Goal: Task Accomplishment & Management: Manage account settings

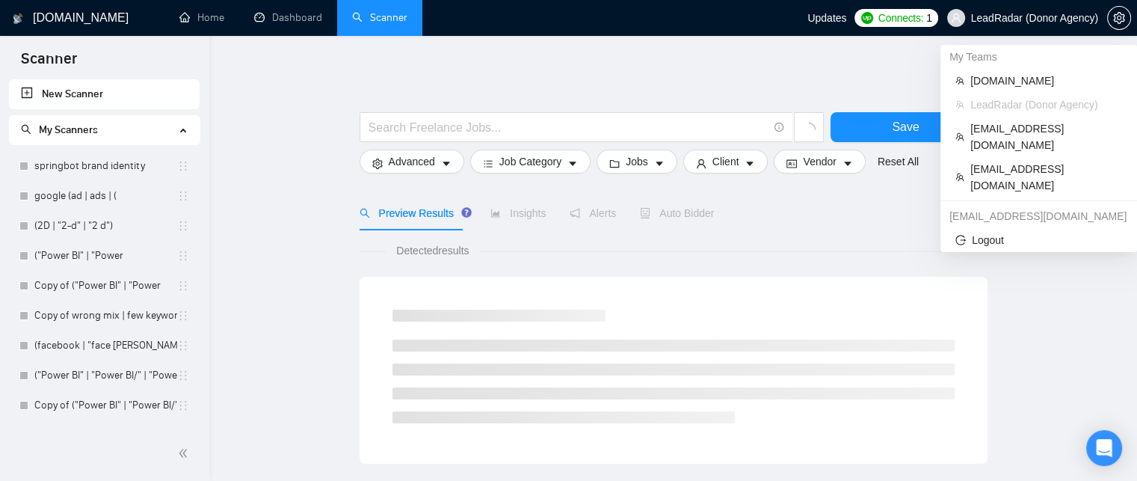
click at [992, 26] on span "LeadRadar (Donor Agency)" at bounding box center [1022, 18] width 169 height 48
click at [1010, 131] on span "[EMAIL_ADDRESS][DOMAIN_NAME]" at bounding box center [1046, 136] width 152 height 33
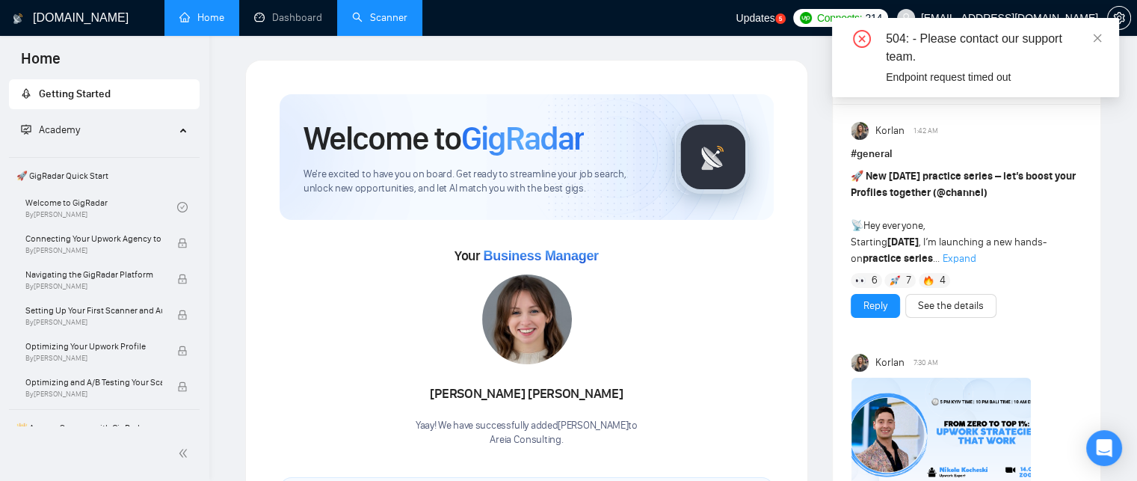
click at [376, 24] on link "Scanner" at bounding box center [379, 17] width 55 height 13
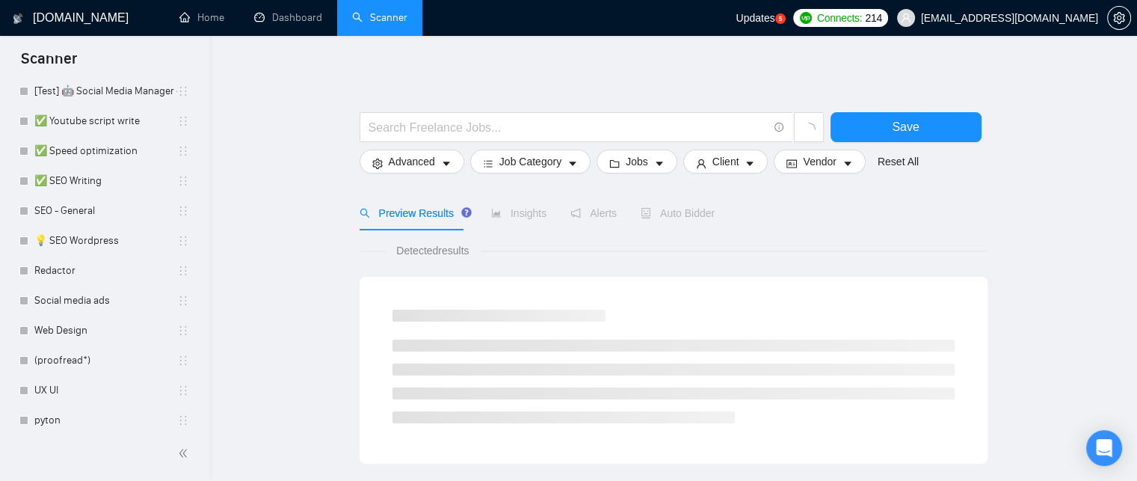
scroll to position [344, 0]
click at [104, 238] on link "💡 SEO Wordpress" at bounding box center [105, 241] width 143 height 30
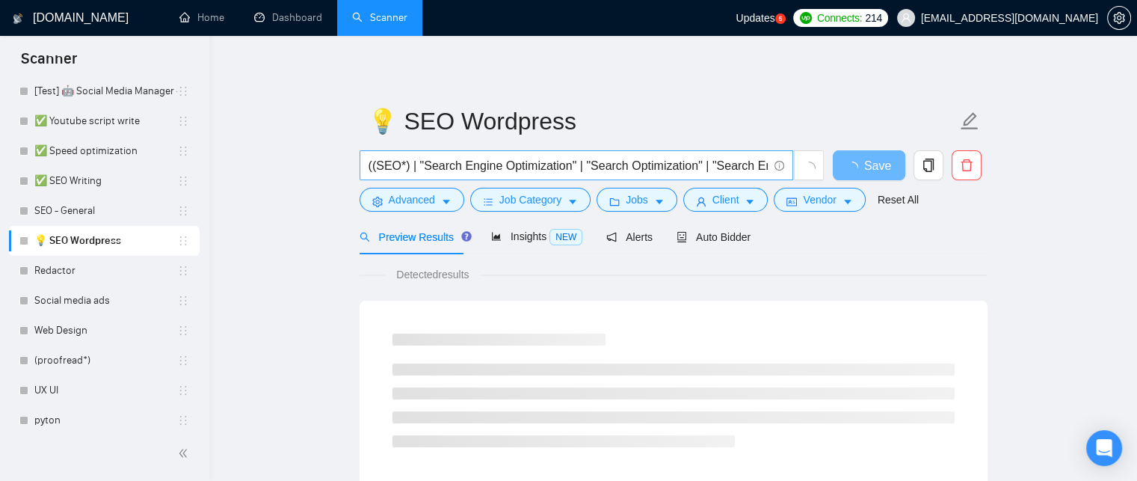
click at [507, 173] on input "((SEO*) | "Search Engine Optimization" | "Search Optimization" | "Search Engine…" at bounding box center [567, 165] width 399 height 19
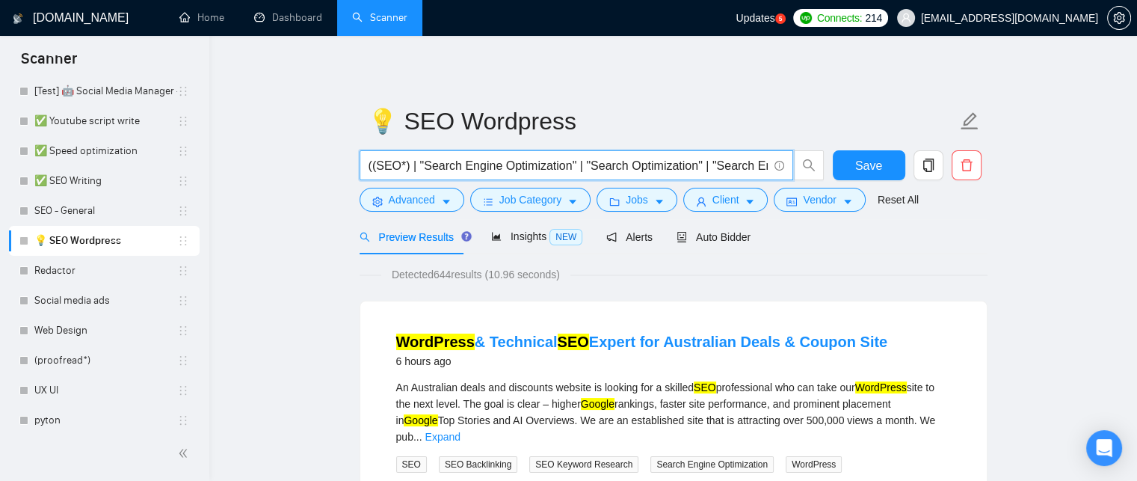
click at [380, 159] on input "((SEO*) | "Search Engine Optimization" | "Search Optimization" | "Search Engine…" at bounding box center [567, 165] width 399 height 19
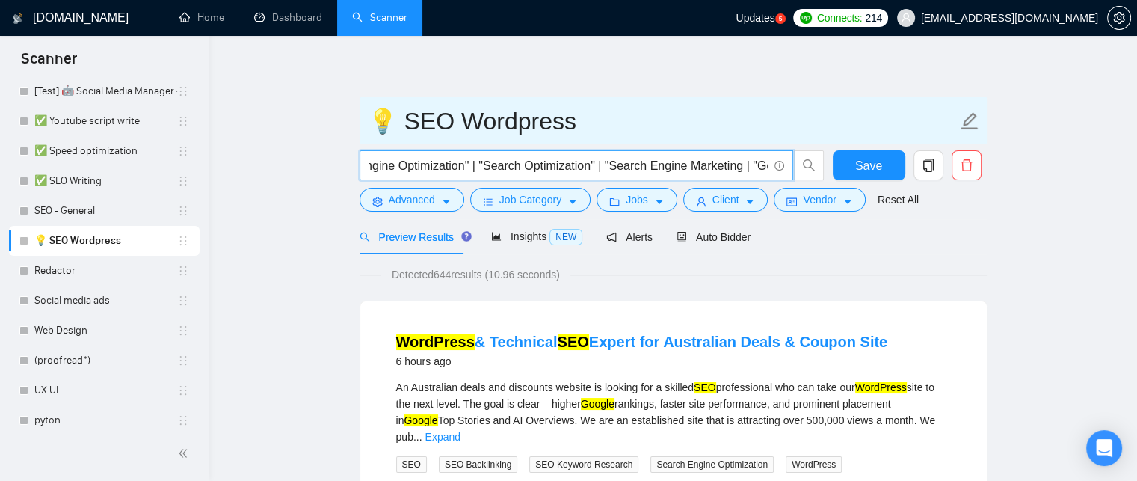
scroll to position [0, 218]
drag, startPoint x: 380, startPoint y: 159, endPoint x: 559, endPoint y: 143, distance: 180.0
click at [559, 143] on form "💡 SEO Wordpress ((SEO*) | "Search Engine Optimization" | "Search Optimization" …" at bounding box center [673, 158] width 628 height 122
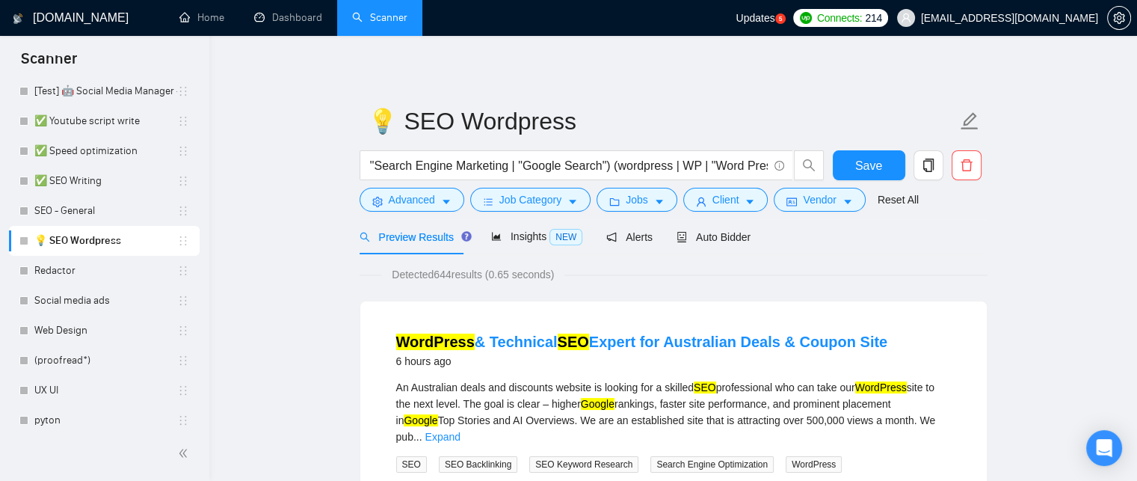
click at [435, 205] on button "Advanced" at bounding box center [411, 200] width 105 height 24
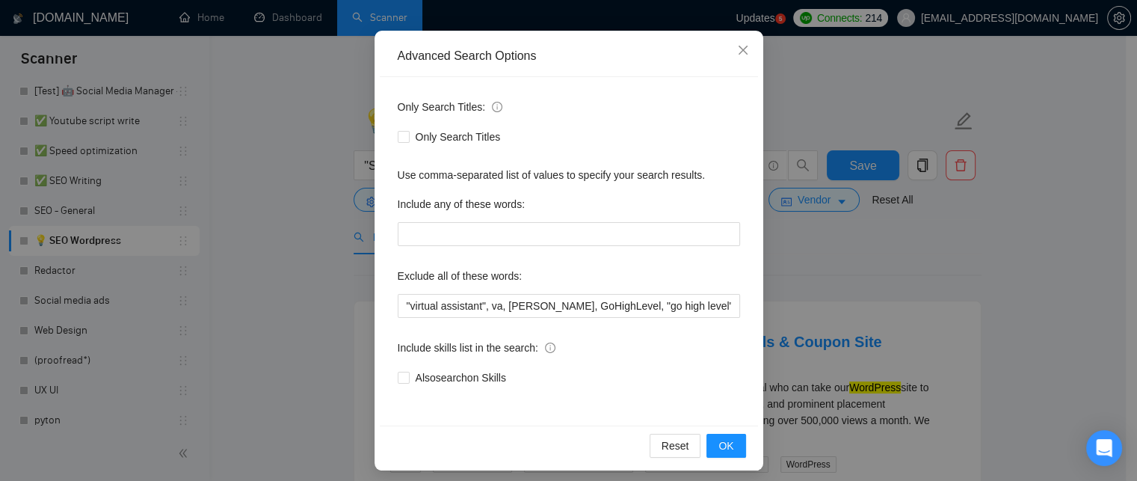
scroll to position [140, 0]
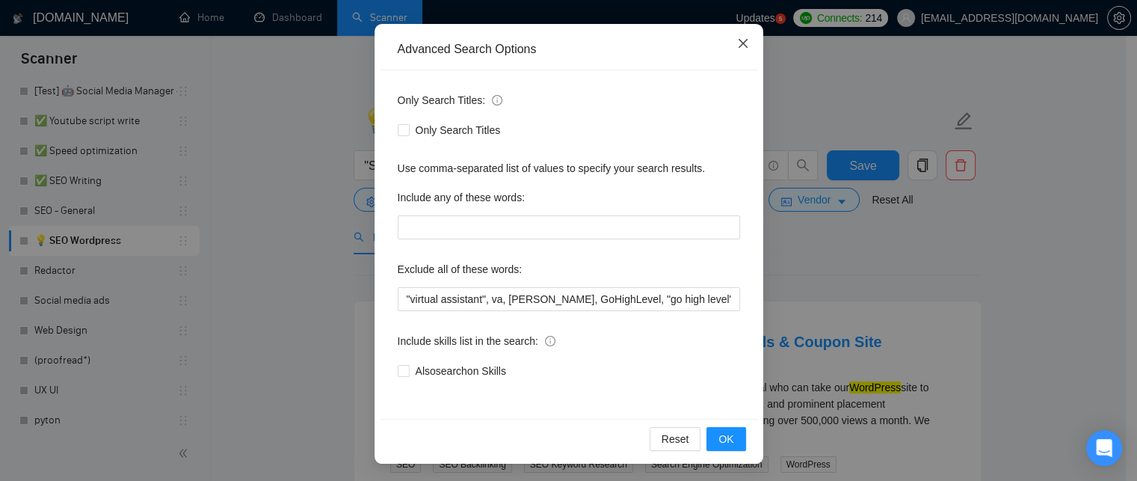
click at [741, 48] on icon "close" at bounding box center [742, 43] width 9 height 9
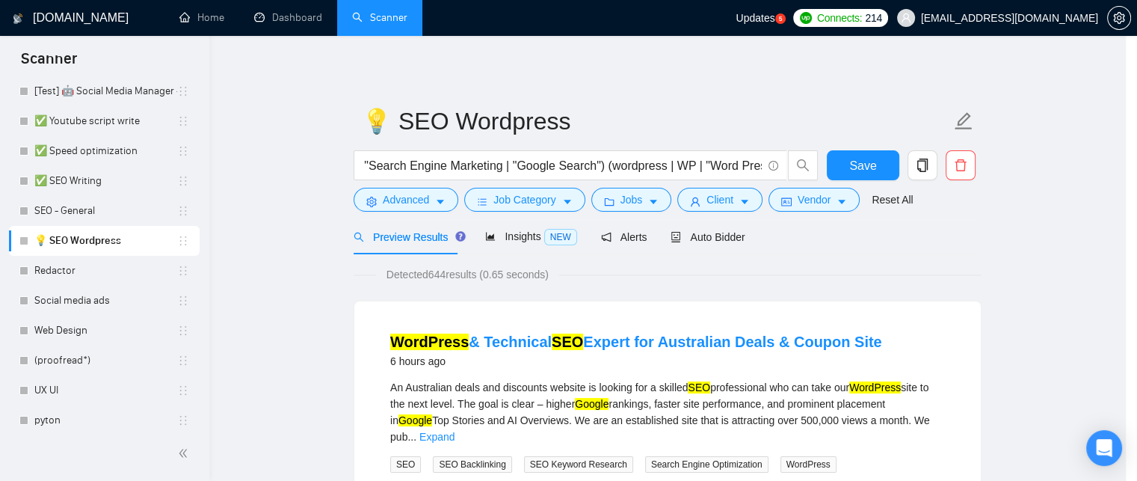
scroll to position [66, 0]
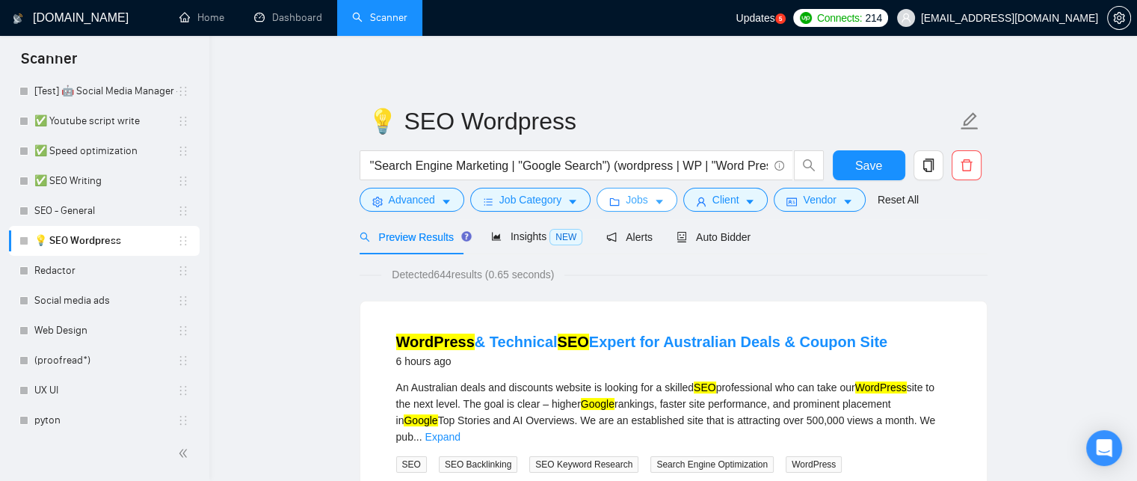
click at [655, 201] on icon "caret-down" at bounding box center [658, 202] width 7 height 4
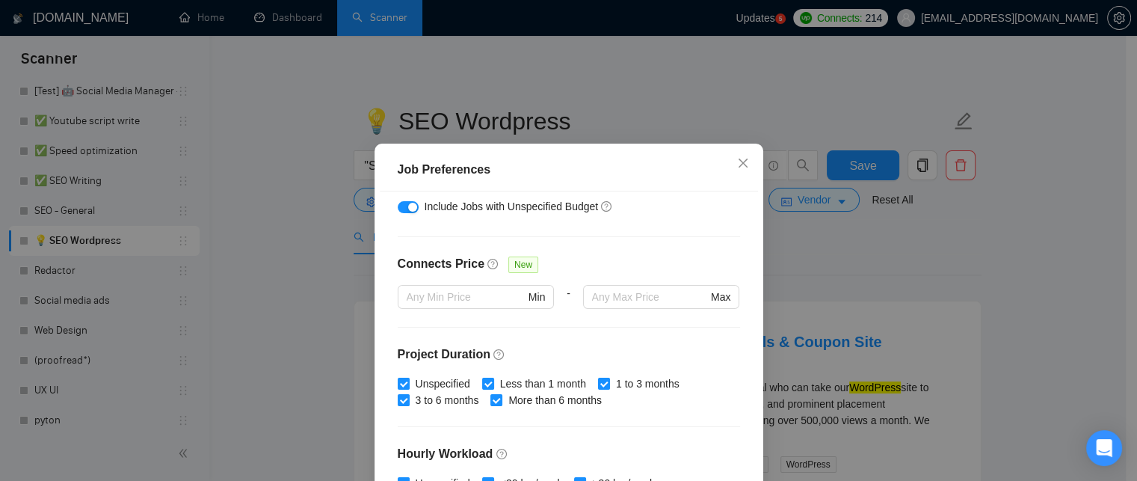
scroll to position [302, 0]
click at [738, 164] on icon "close" at bounding box center [742, 162] width 9 height 9
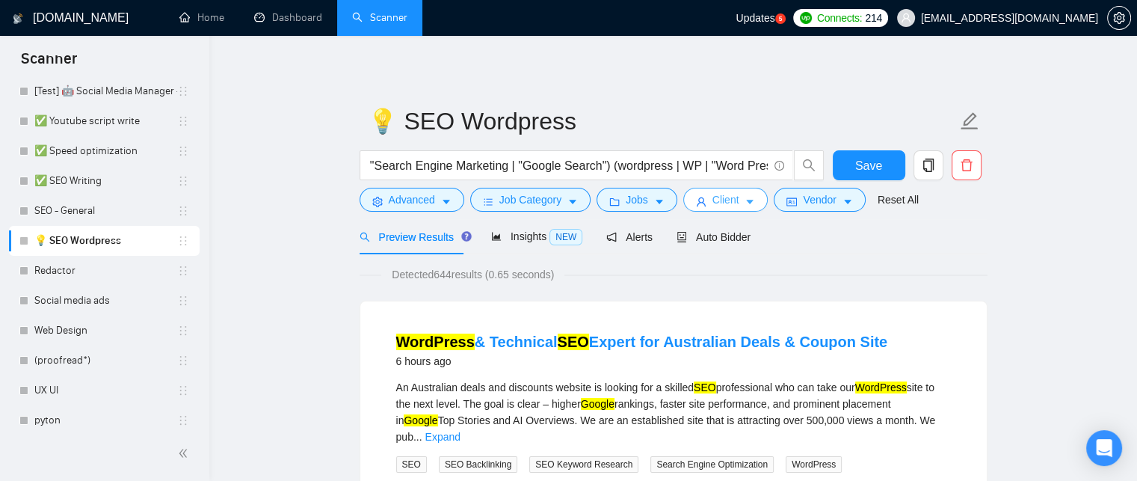
click at [719, 208] on span "Client" at bounding box center [725, 199] width 27 height 16
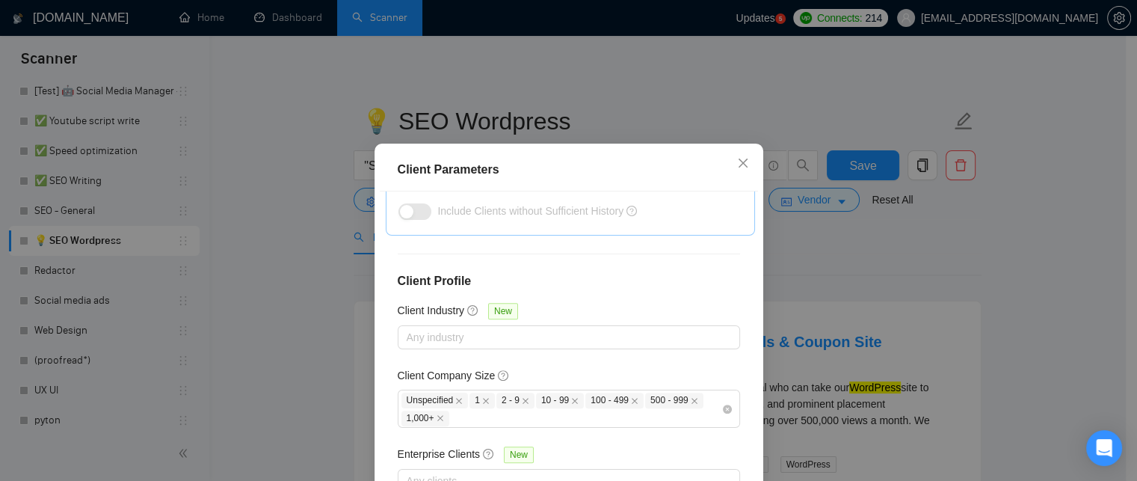
scroll to position [101, 0]
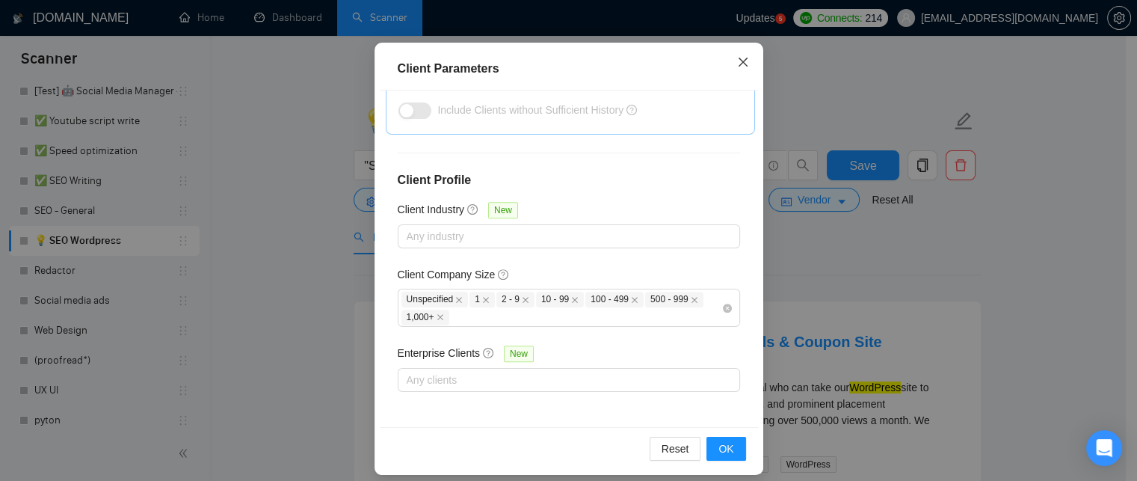
click at [738, 65] on icon "close" at bounding box center [743, 62] width 12 height 12
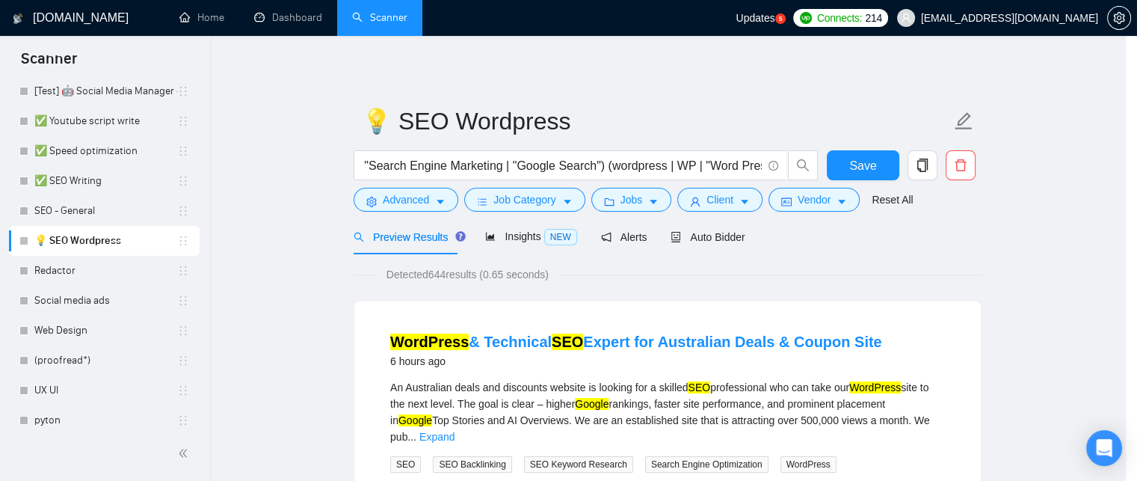
scroll to position [58, 0]
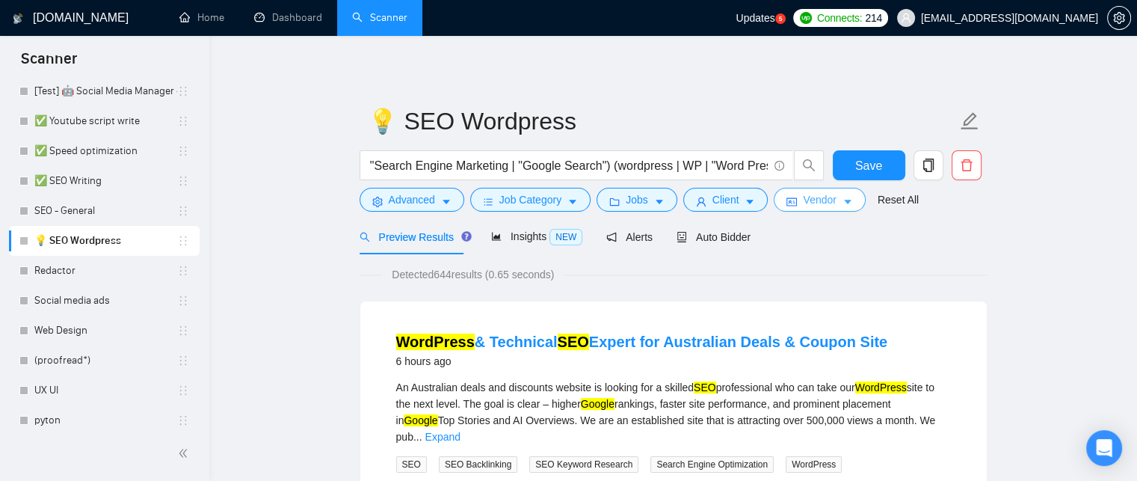
click at [824, 203] on span "Vendor" at bounding box center [819, 199] width 33 height 16
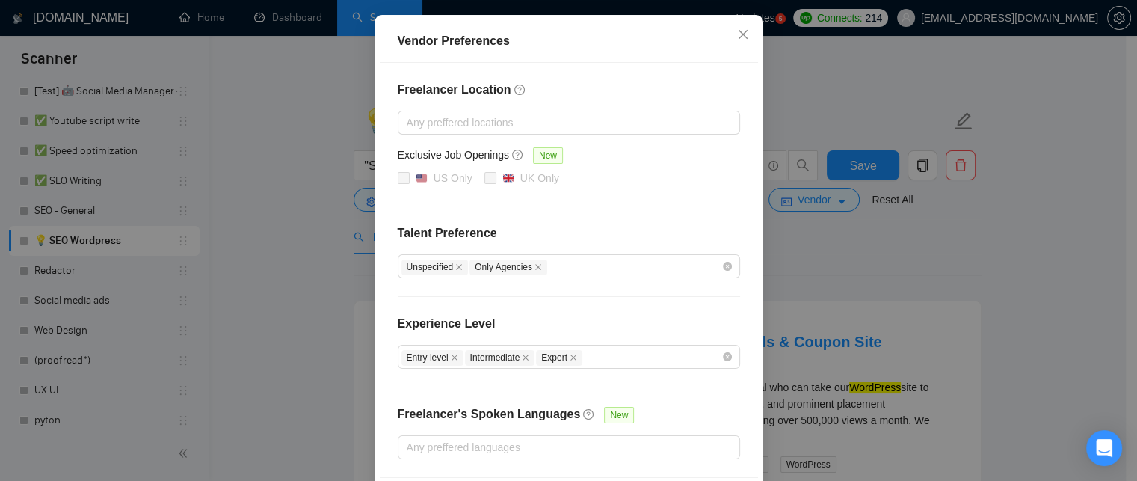
scroll to position [151, 0]
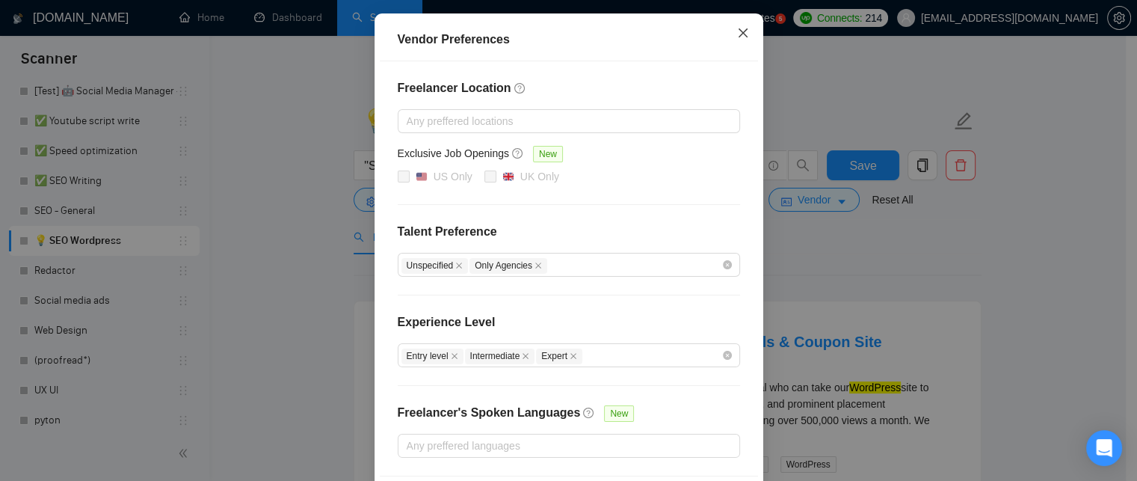
click at [739, 34] on icon "close" at bounding box center [743, 33] width 12 height 12
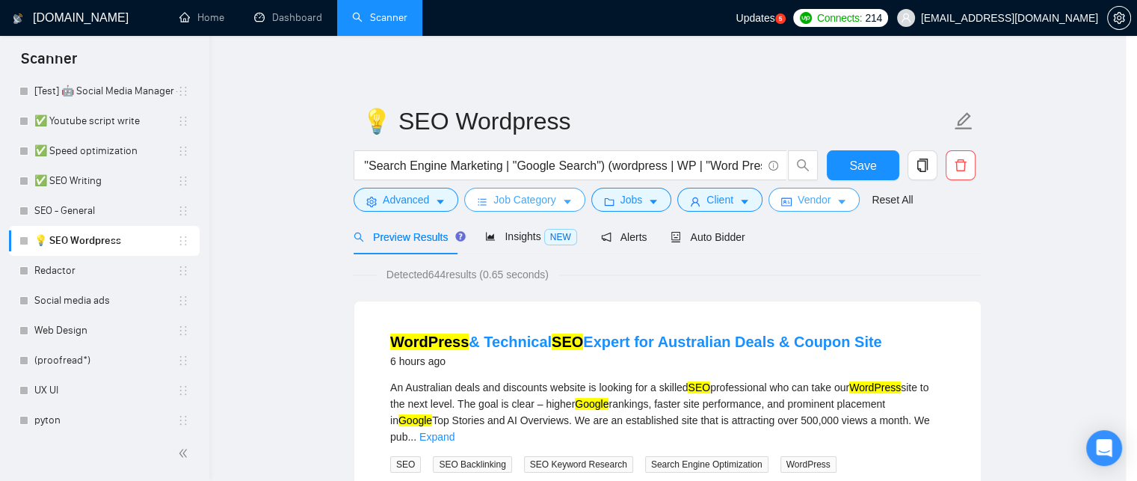
scroll to position [0, 0]
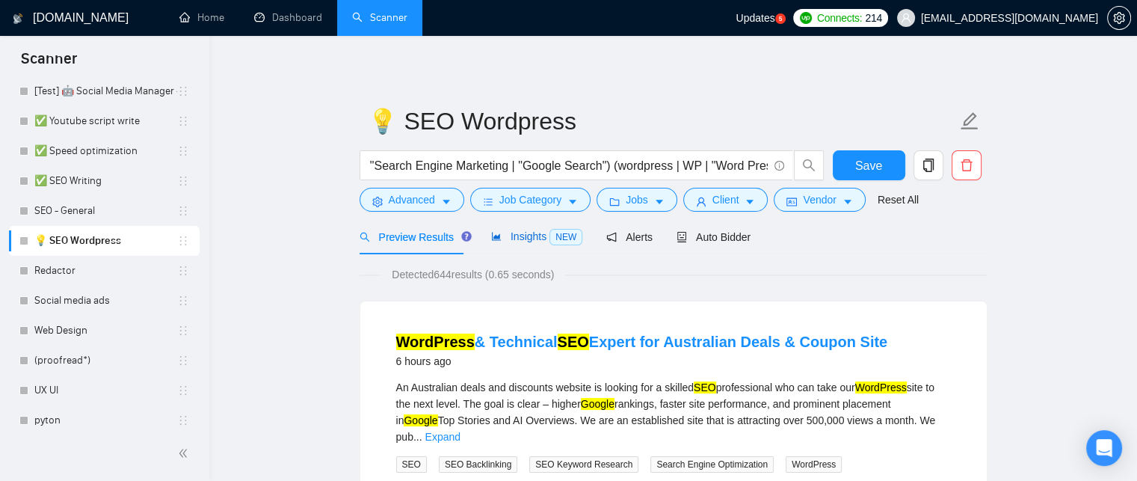
click at [519, 244] on div "Insights NEW" at bounding box center [536, 236] width 91 height 17
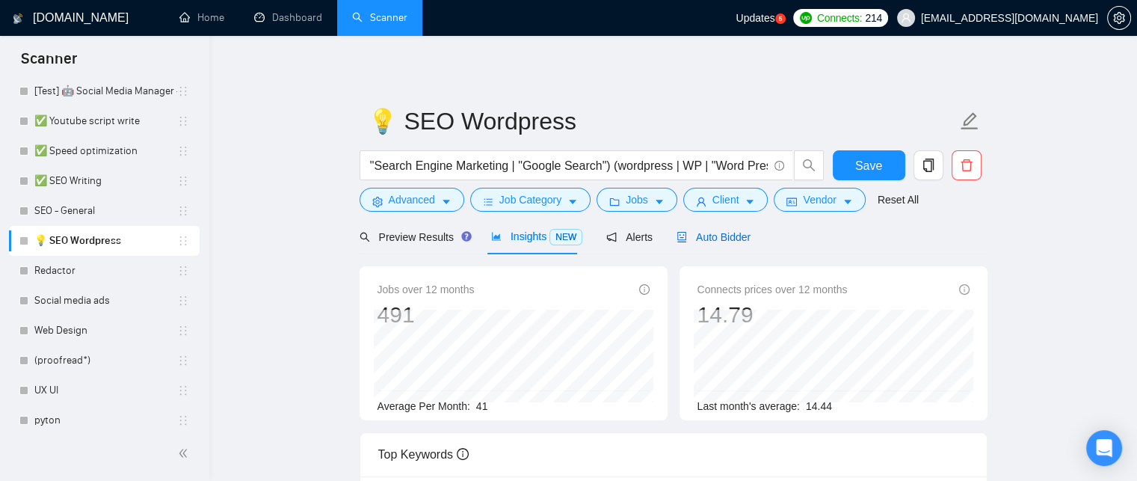
click at [717, 231] on span "Auto Bidder" at bounding box center [713, 237] width 74 height 12
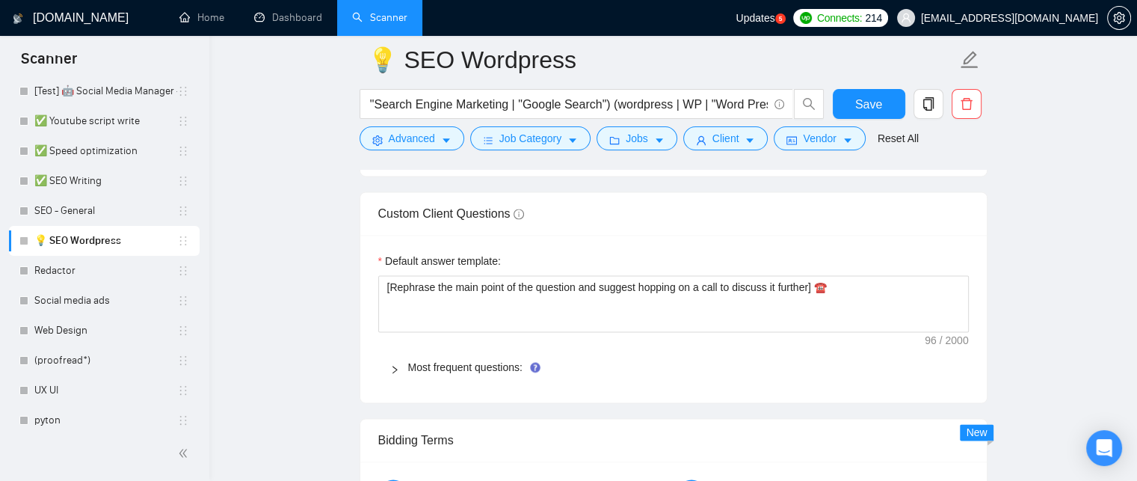
scroll to position [2024, 0]
click at [436, 369] on link "Most frequent questions:" at bounding box center [465, 367] width 114 height 12
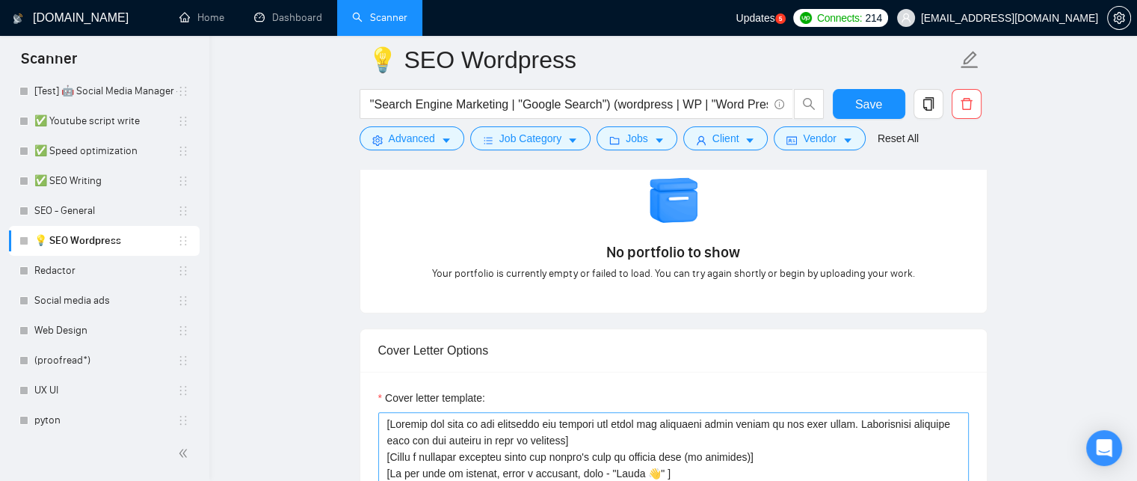
scroll to position [1416, 0]
click at [288, 23] on link "Dashboard" at bounding box center [288, 17] width 68 height 13
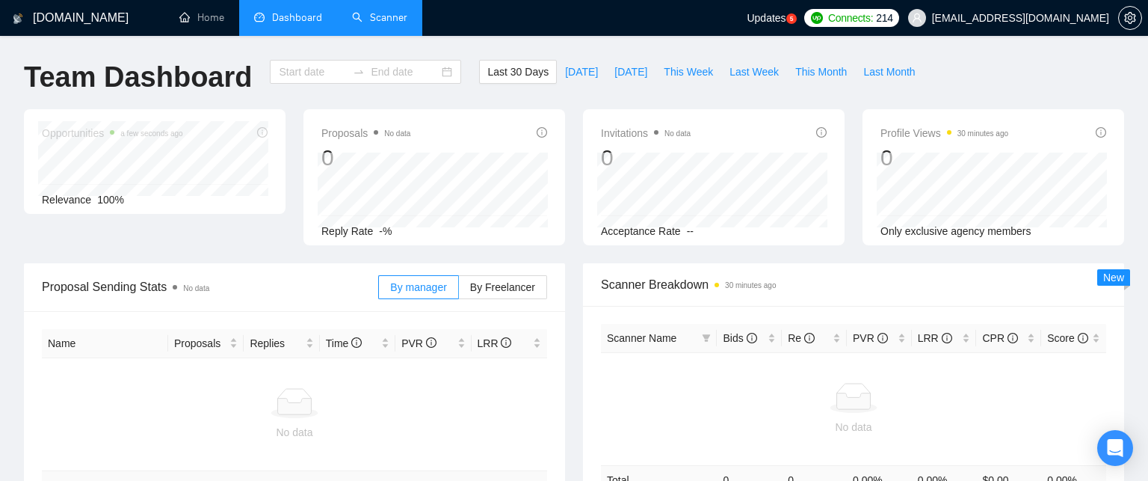
type input "[DATE]"
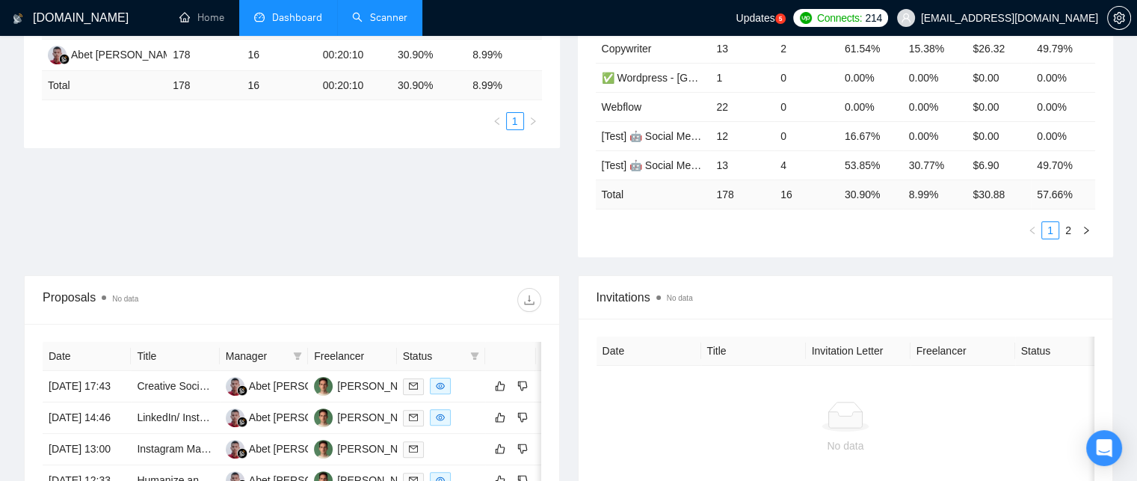
scroll to position [31, 0]
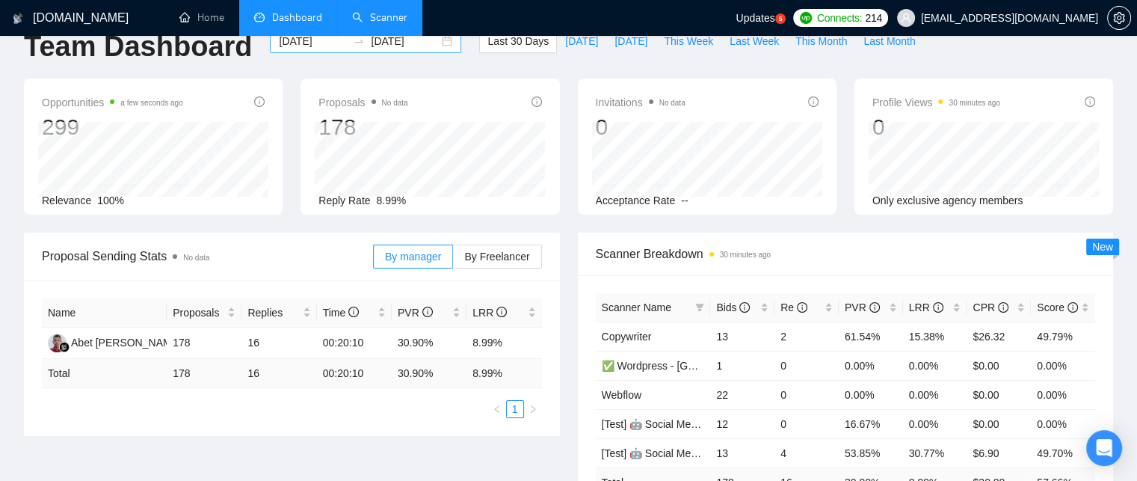
drag, startPoint x: 313, startPoint y: 50, endPoint x: 309, endPoint y: 43, distance: 8.4
click at [309, 43] on div "[DATE] [DATE]" at bounding box center [365, 41] width 191 height 24
click at [309, 43] on input "[DATE]" at bounding box center [313, 41] width 68 height 16
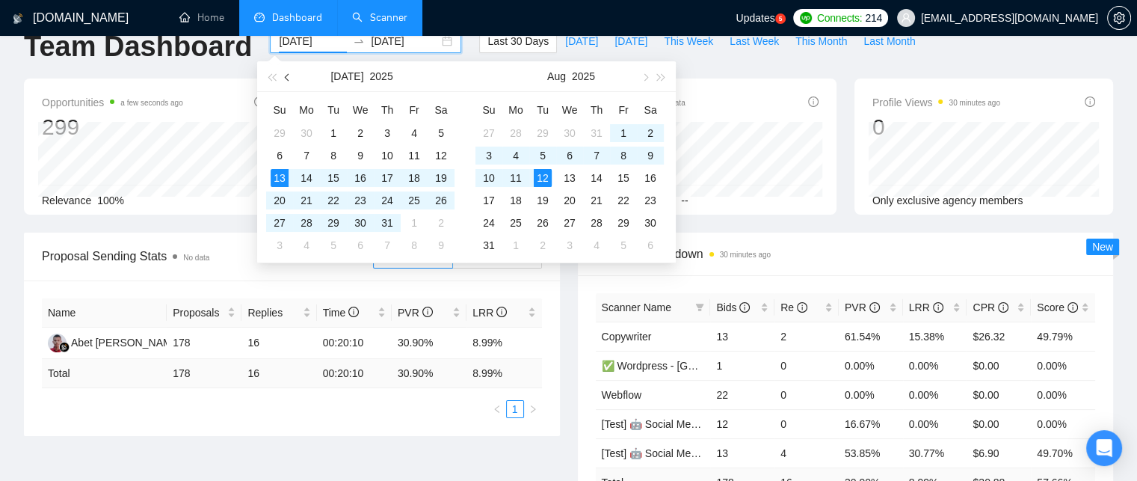
click at [289, 77] on span "button" at bounding box center [288, 76] width 7 height 7
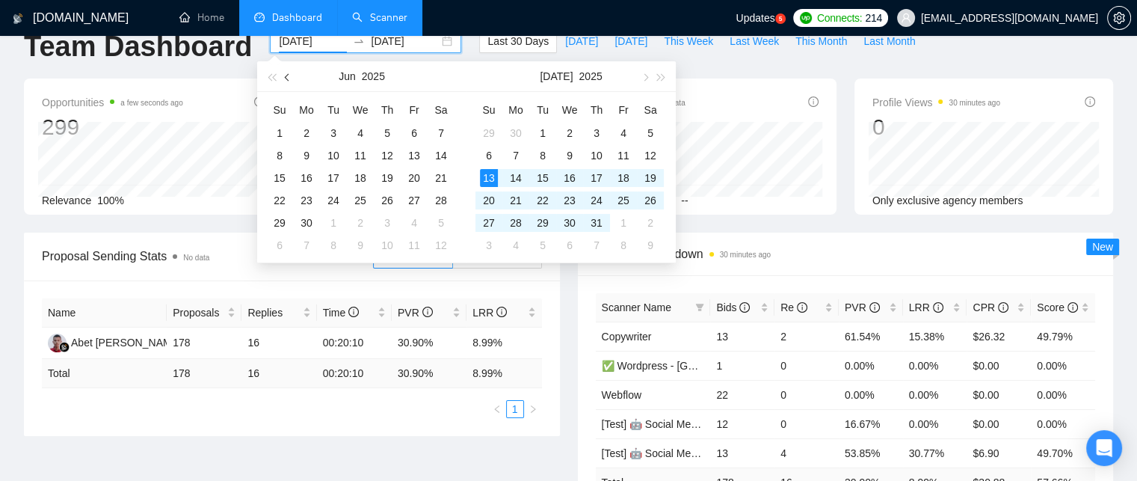
click at [289, 77] on span "button" at bounding box center [288, 76] width 7 height 7
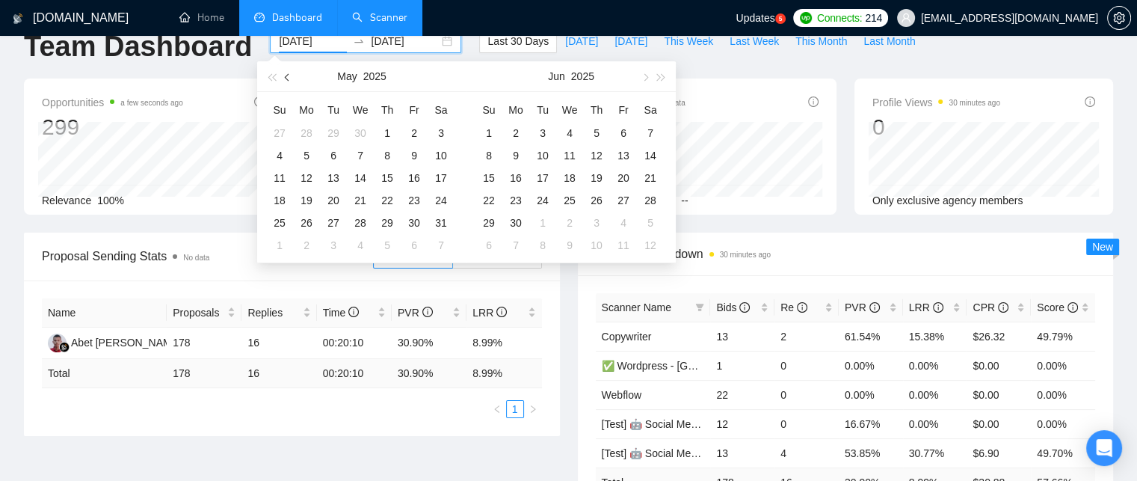
click at [289, 78] on span "button" at bounding box center [288, 76] width 7 height 7
type input "[DATE]"
click at [332, 131] on div "1" at bounding box center [333, 133] width 18 height 18
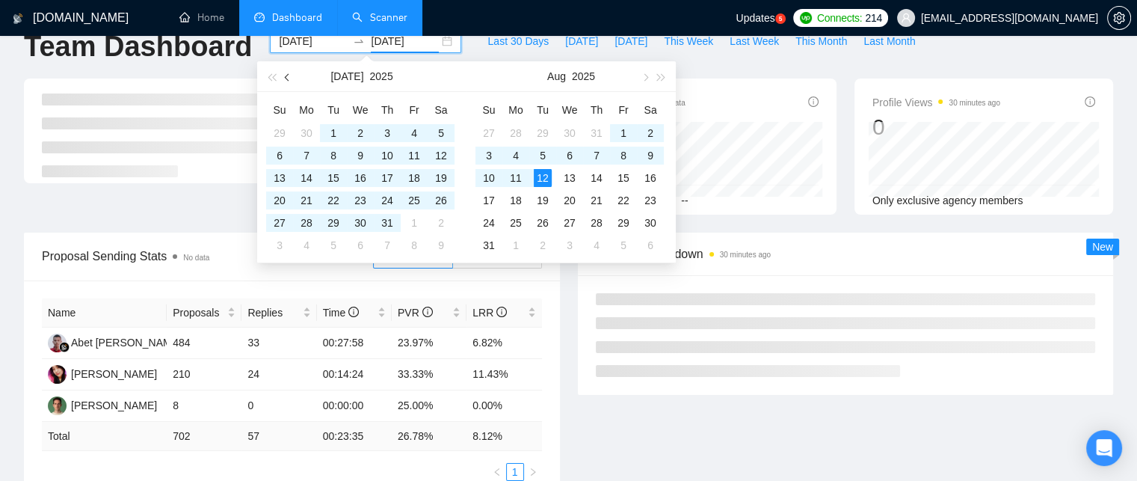
click at [290, 77] on span "button" at bounding box center [288, 76] width 7 height 7
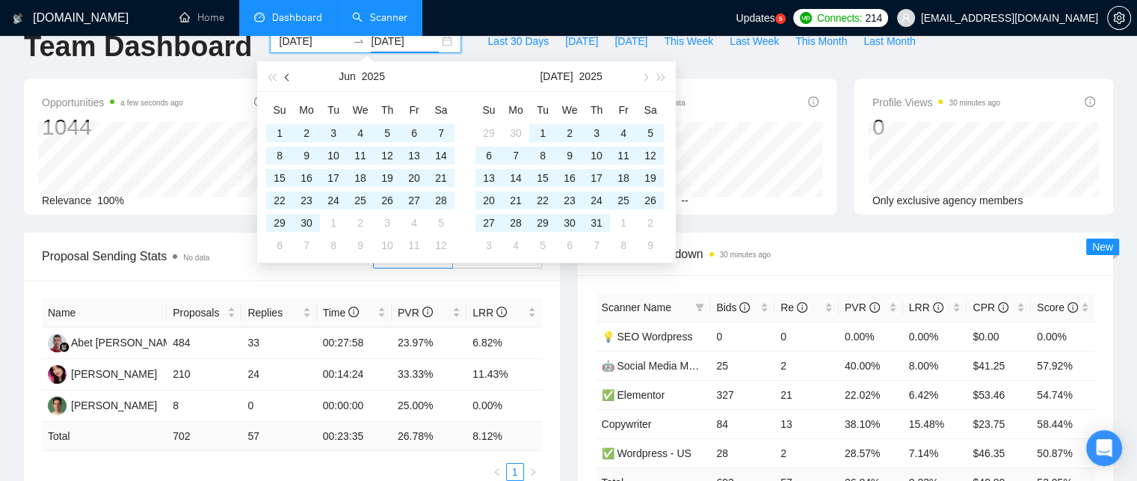
click at [290, 77] on span "button" at bounding box center [288, 76] width 7 height 7
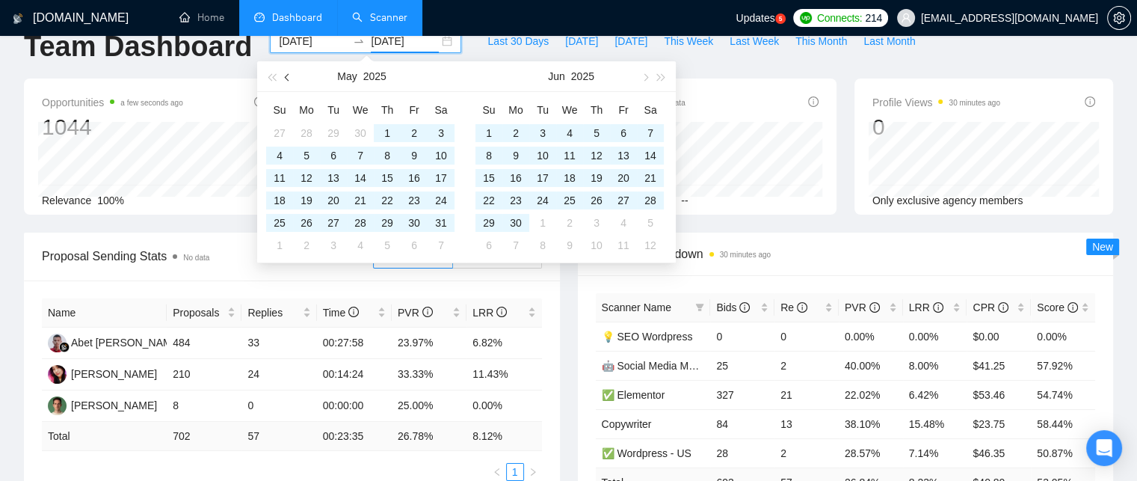
click at [290, 77] on span "button" at bounding box center [288, 76] width 7 height 7
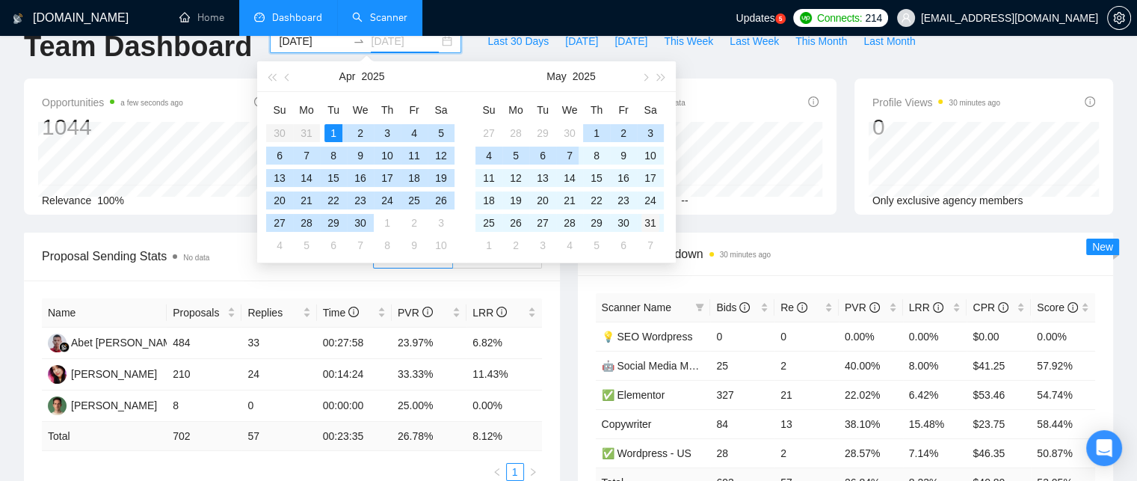
type input "[DATE]"
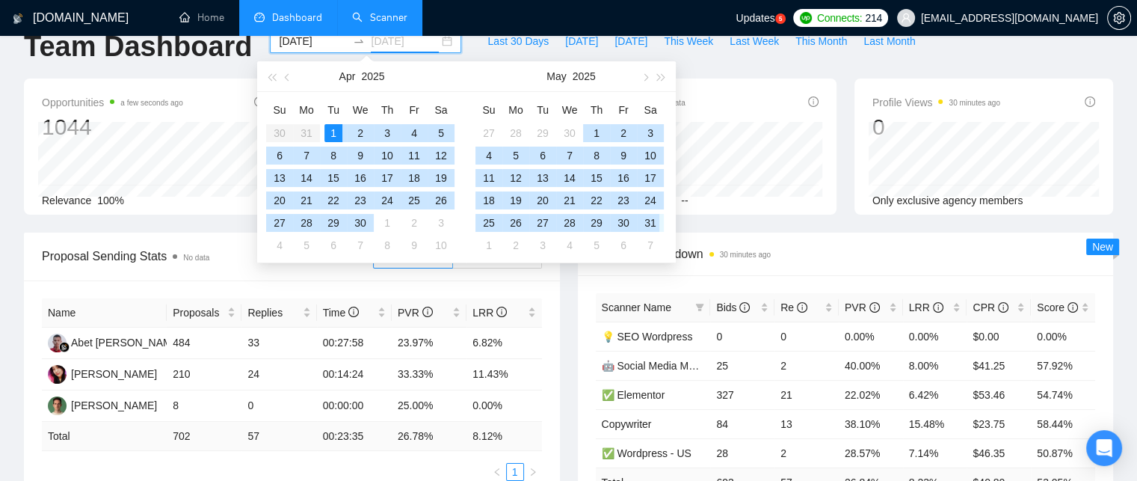
click at [655, 229] on div "31" at bounding box center [650, 223] width 18 height 18
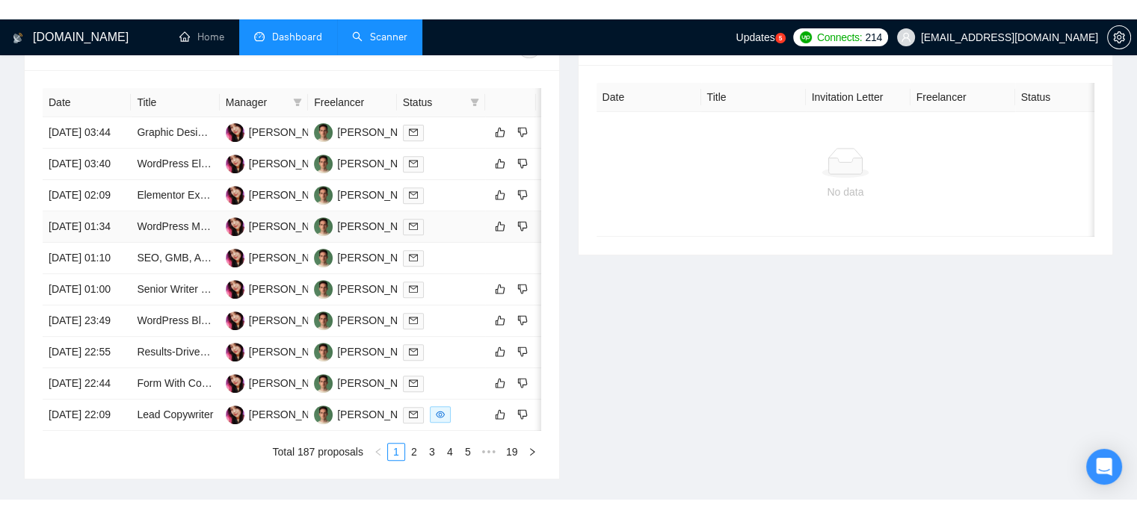
scroll to position [601, 0]
